Goal: Task Accomplishment & Management: Use online tool/utility

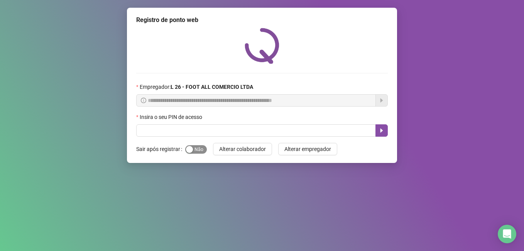
click at [200, 148] on span "Sim Não" at bounding box center [196, 149] width 22 height 8
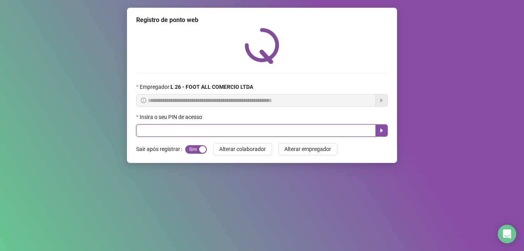
click at [203, 132] on input "text" at bounding box center [255, 130] width 239 height 12
type input "*****"
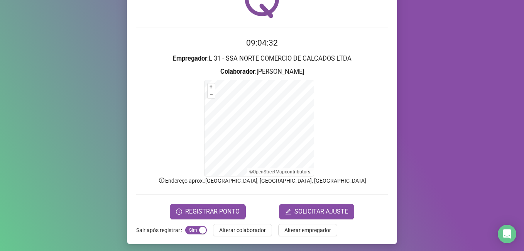
scroll to position [48, 0]
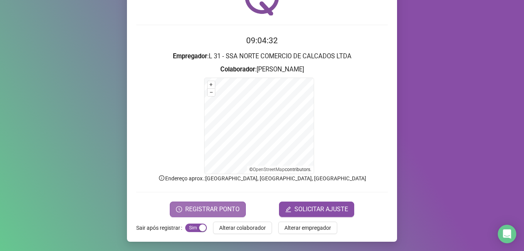
click at [216, 207] on span "REGISTRAR PONTO" at bounding box center [212, 208] width 54 height 9
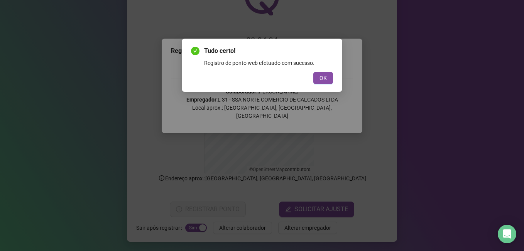
click at [325, 69] on div "Tudo certo! Registro de ponto web efetuado com sucesso. OK" at bounding box center [262, 65] width 142 height 38
click at [323, 77] on span "OK" at bounding box center [322, 78] width 7 height 8
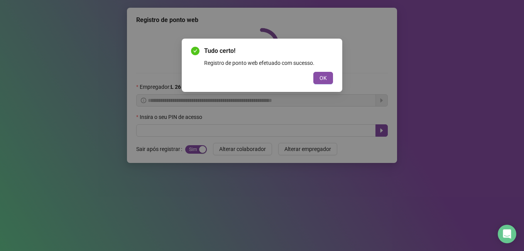
scroll to position [0, 0]
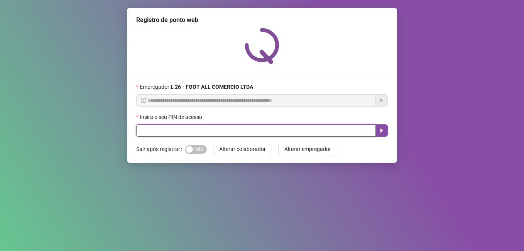
click at [211, 129] on input "text" at bounding box center [255, 130] width 239 height 12
type input "*****"
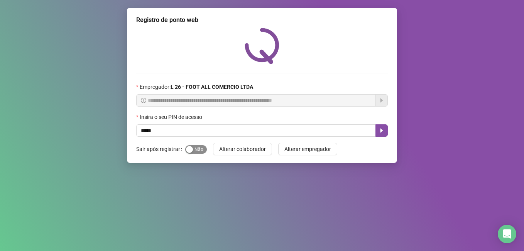
click at [197, 147] on span "Sim Não" at bounding box center [196, 149] width 22 height 8
click at [385, 131] on button "button" at bounding box center [381, 130] width 12 height 12
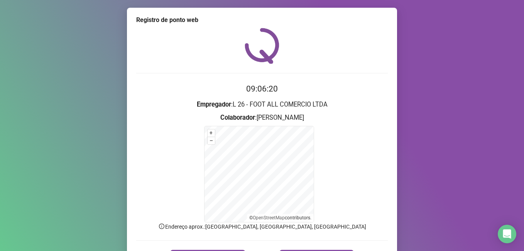
scroll to position [48, 0]
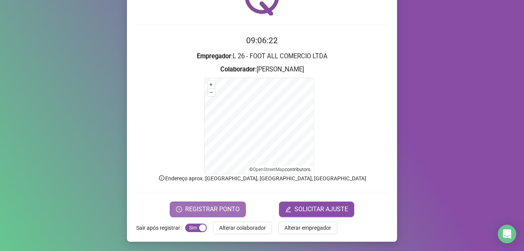
click at [207, 205] on span "REGISTRAR PONTO" at bounding box center [212, 208] width 54 height 9
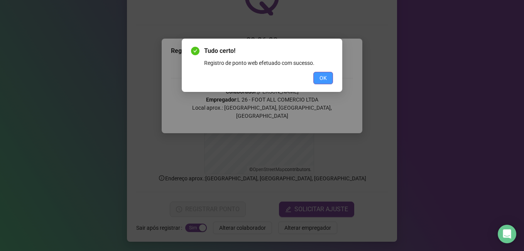
click at [320, 76] on span "OK" at bounding box center [322, 78] width 7 height 8
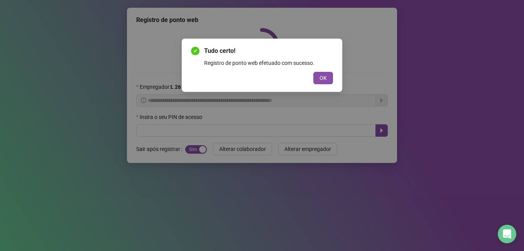
scroll to position [0, 0]
